Goal: Find contact information: Find contact information

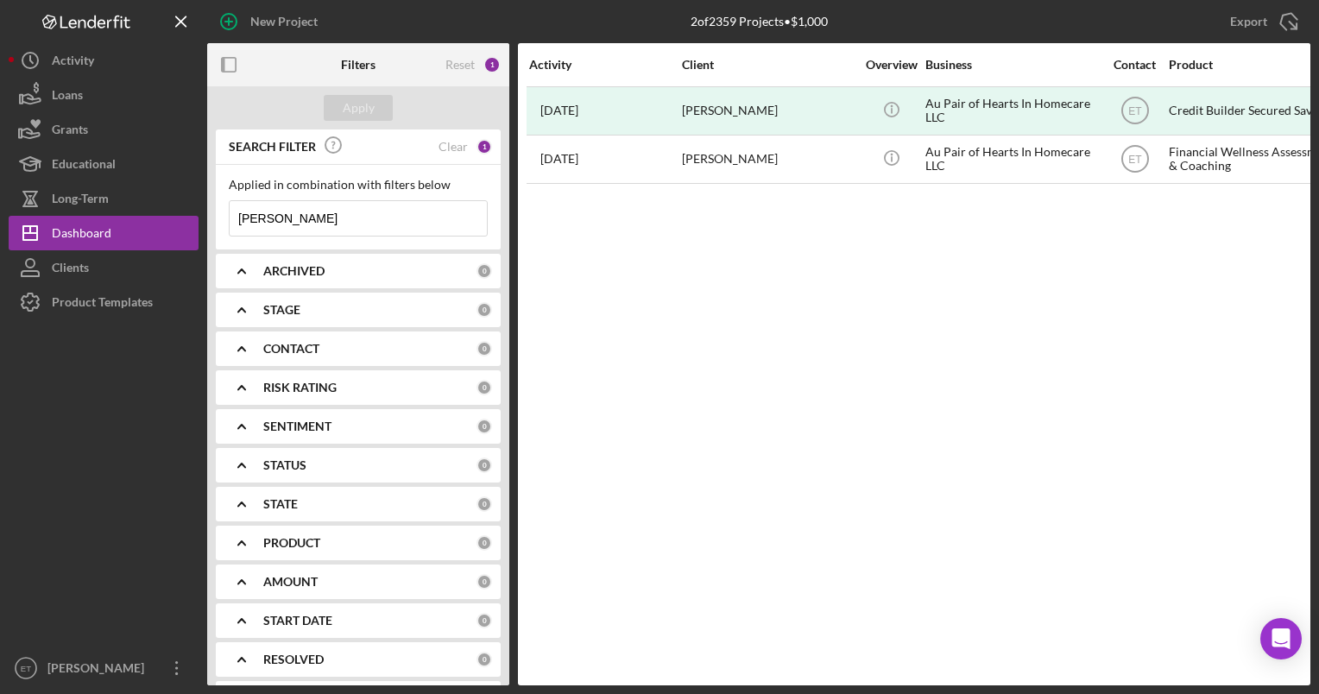
click at [339, 222] on input "[PERSON_NAME]" at bounding box center [358, 218] width 257 height 35
click at [455, 149] on div "Clear" at bounding box center [453, 147] width 29 height 14
click at [317, 214] on input at bounding box center [358, 218] width 257 height 35
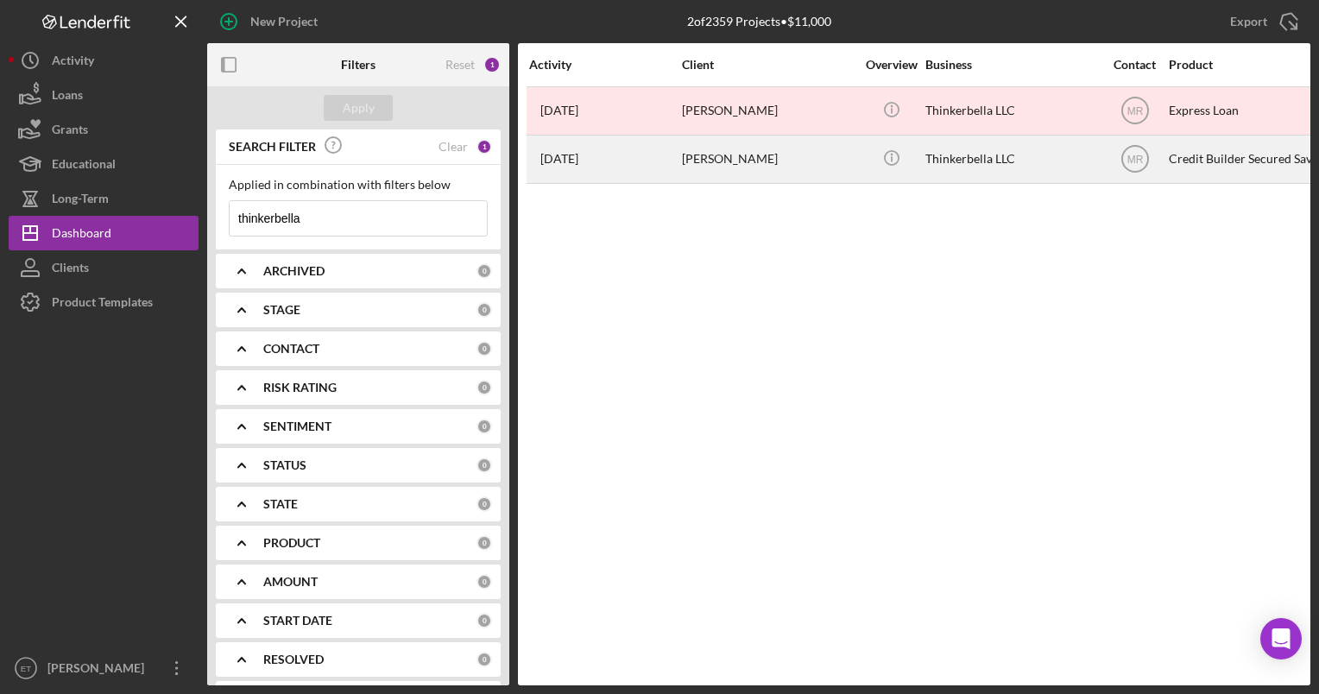
type input "thinkerbella"
click at [726, 162] on div "[PERSON_NAME]" at bounding box center [768, 159] width 173 height 46
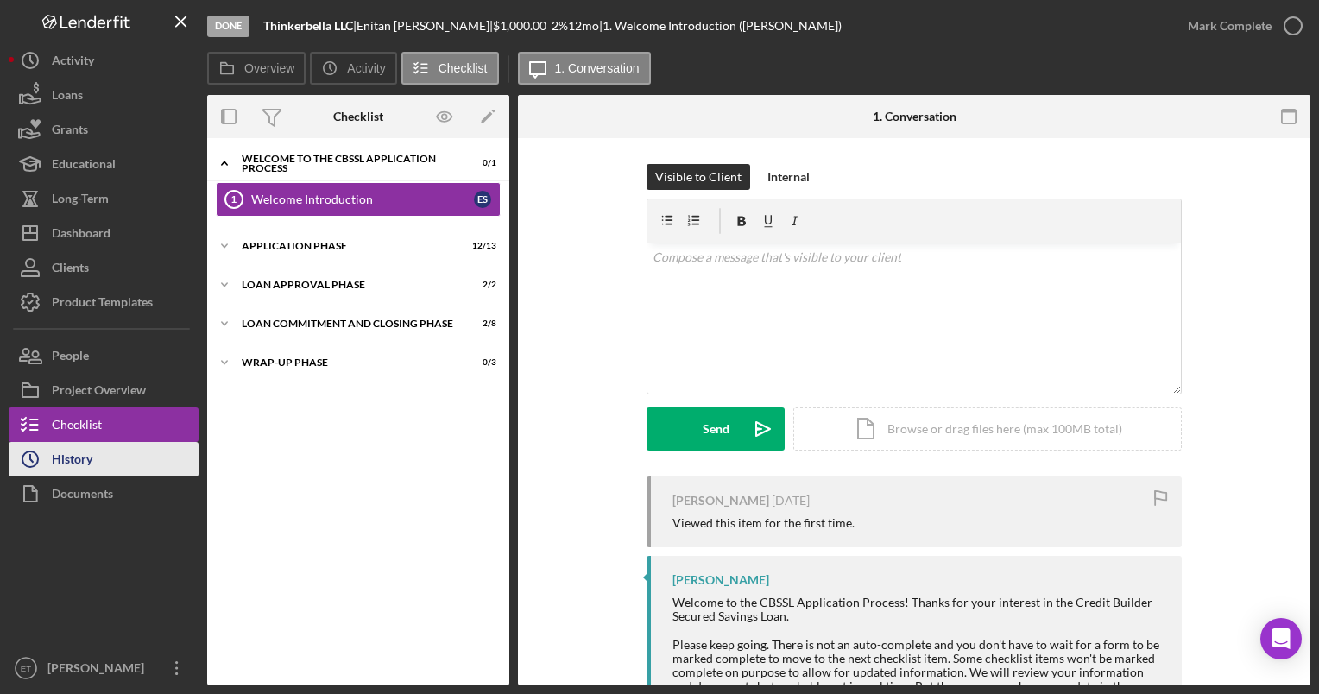
click at [62, 452] on div "History" at bounding box center [72, 461] width 41 height 39
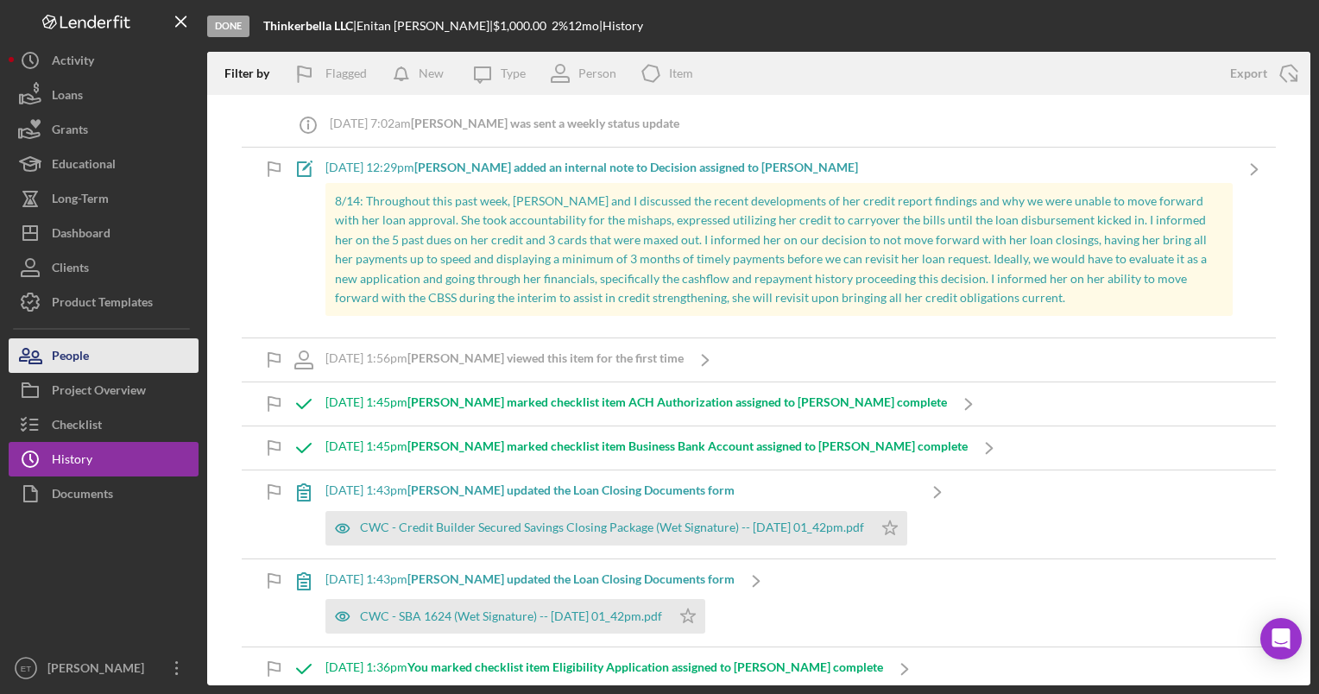
click at [80, 352] on div "People" at bounding box center [70, 357] width 37 height 39
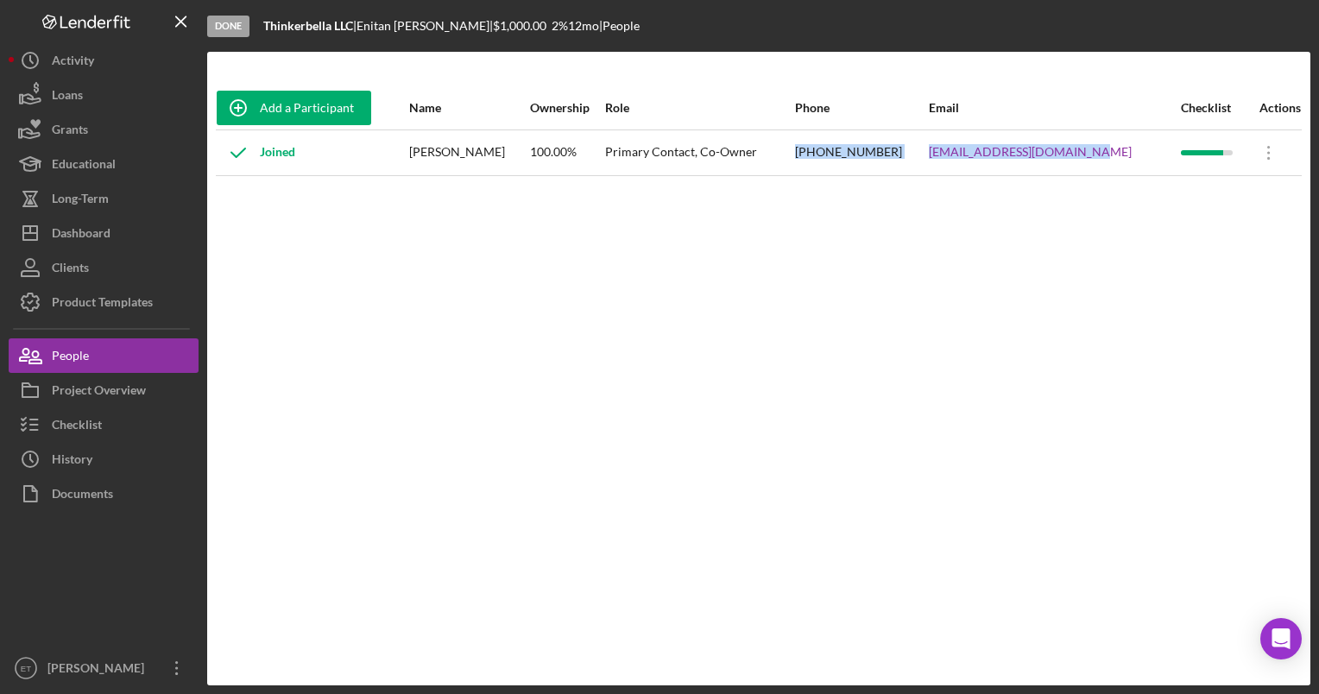
drag, startPoint x: 1121, startPoint y: 152, endPoint x: 836, endPoint y: 154, distance: 284.0
click at [836, 154] on tr "Joined [PERSON_NAME] 100.00% Primary Contact, Co-Owner [PHONE_NUMBER] [EMAIL_AD…" at bounding box center [759, 152] width 1086 height 46
copy tr "[PHONE_NUMBER] [EMAIL_ADDRESS][DOMAIN_NAME]"
